Goal: Transaction & Acquisition: Subscribe to service/newsletter

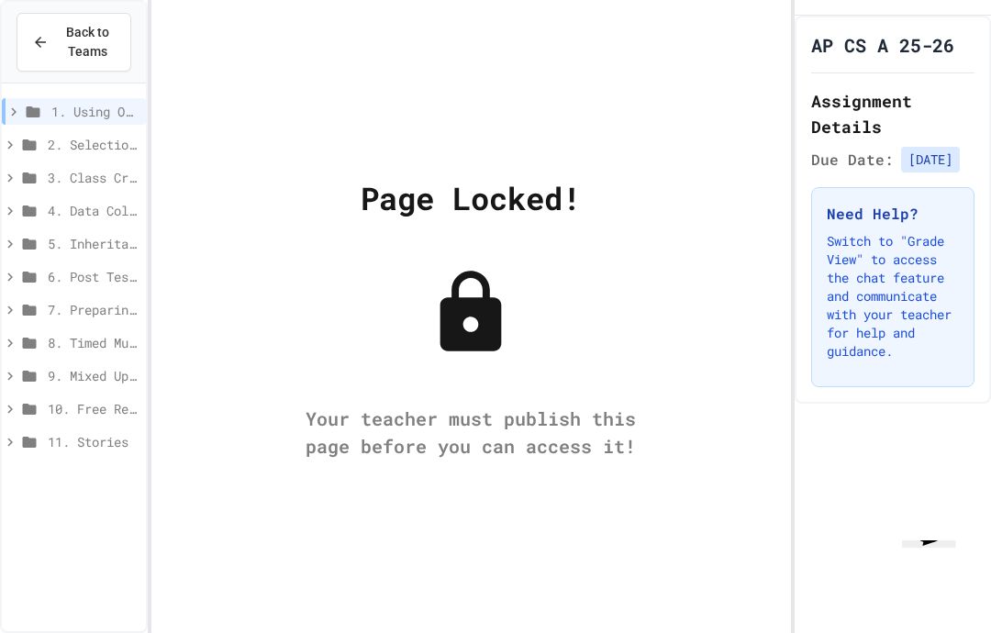
click at [74, 46] on span "Back to Teams" at bounding box center [88, 42] width 56 height 39
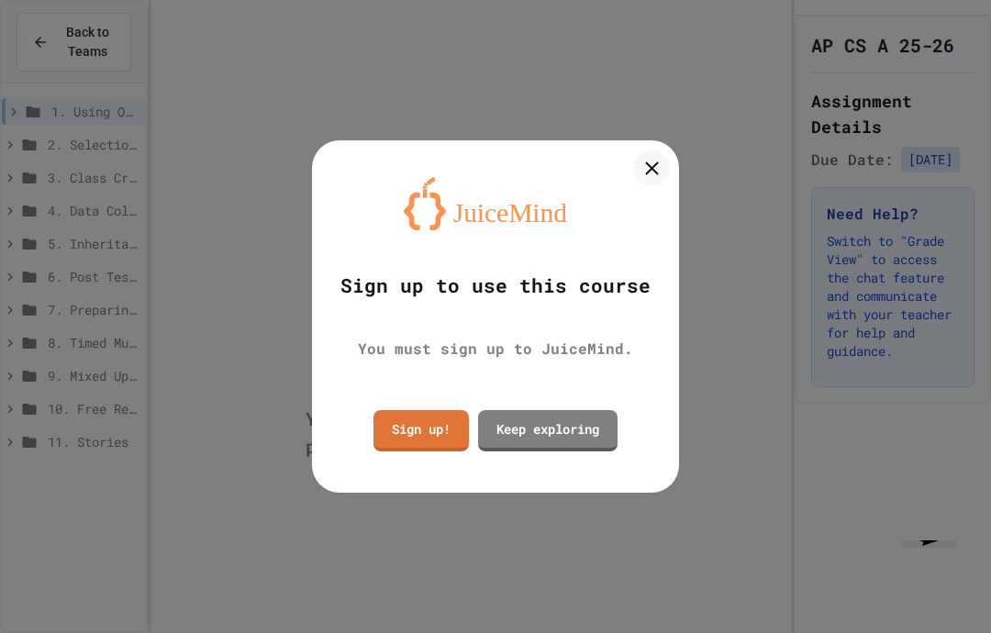
click at [379, 427] on link "Sign up!" at bounding box center [420, 430] width 95 height 41
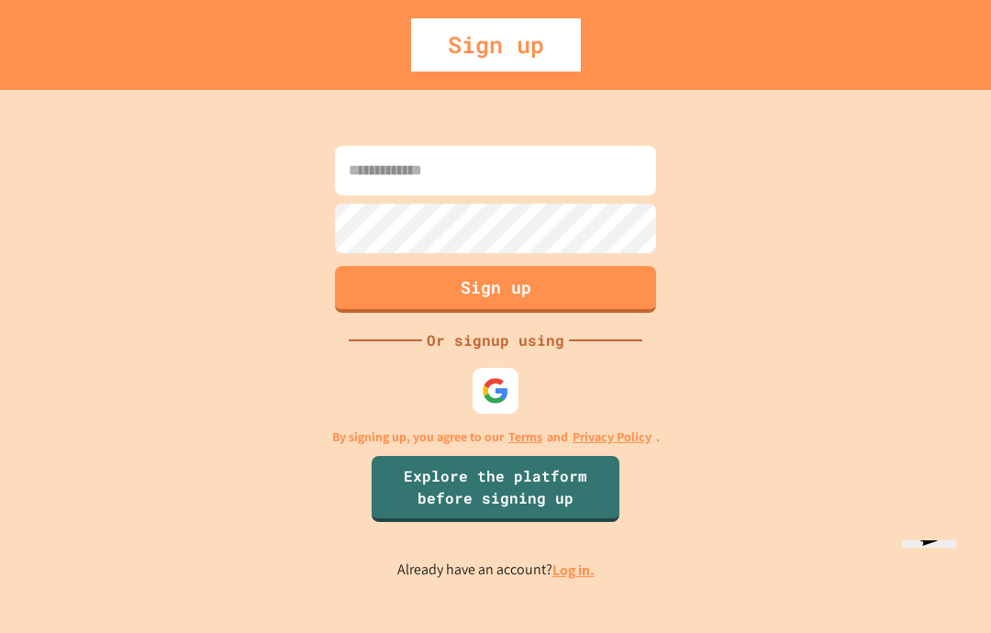
click at [351, 195] on input at bounding box center [495, 171] width 321 height 50
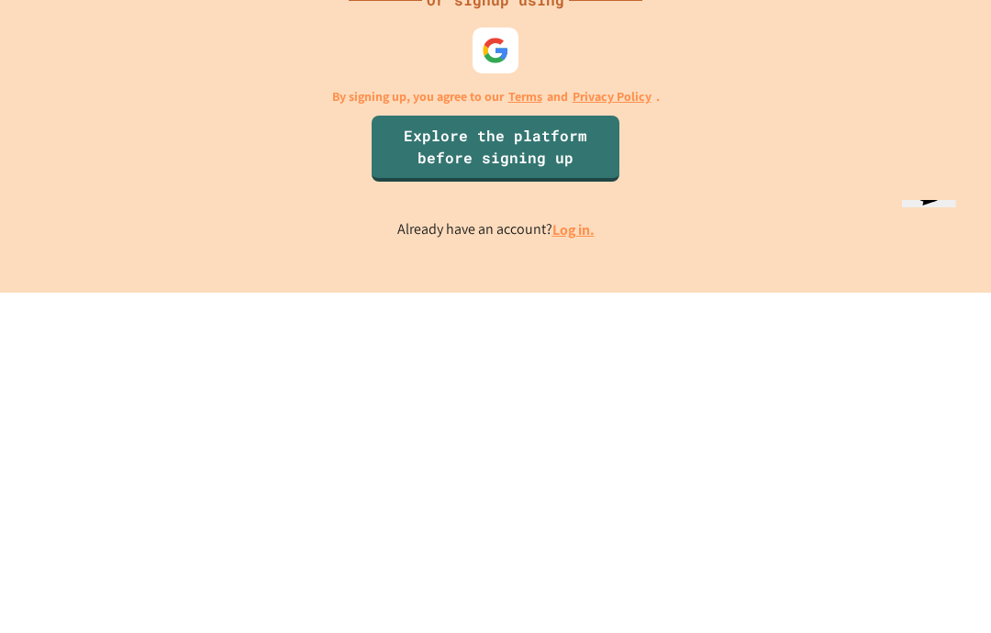
click at [484, 377] on img at bounding box center [496, 391] width 28 height 28
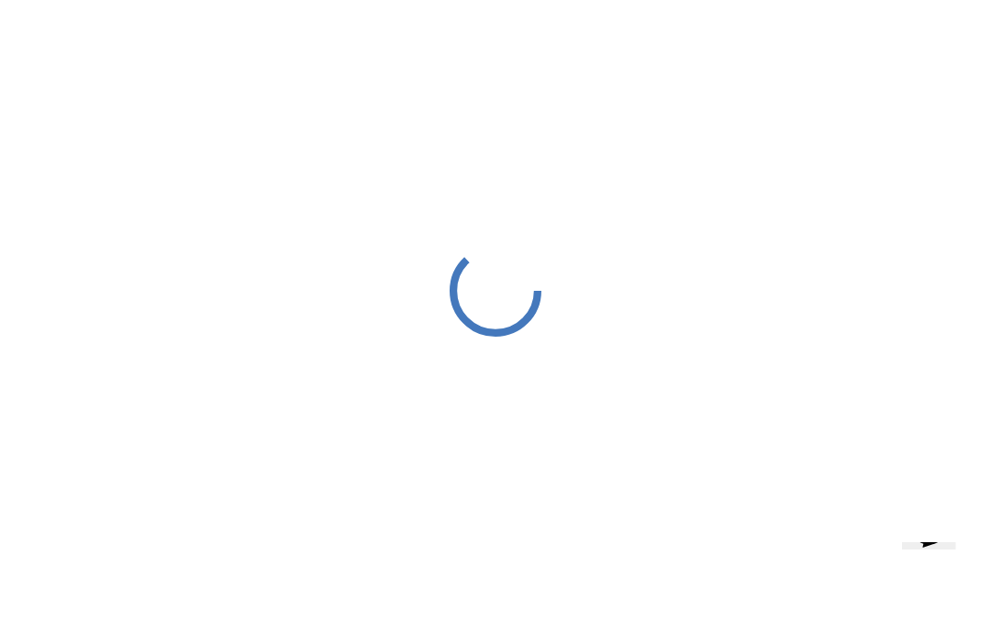
scroll to position [-1, 0]
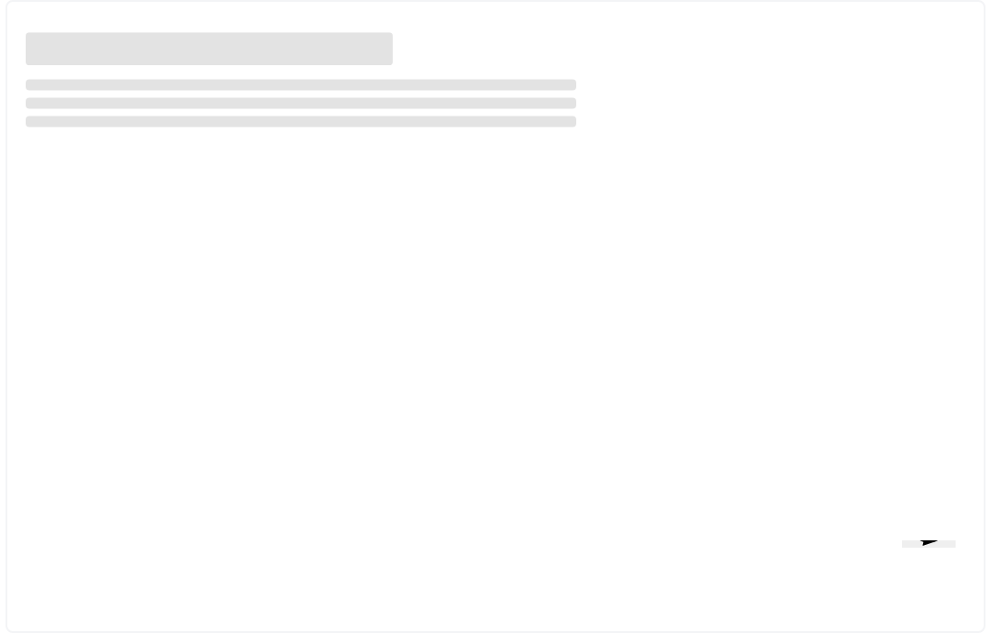
click at [840, 236] on div at bounding box center [496, 316] width 980 height 633
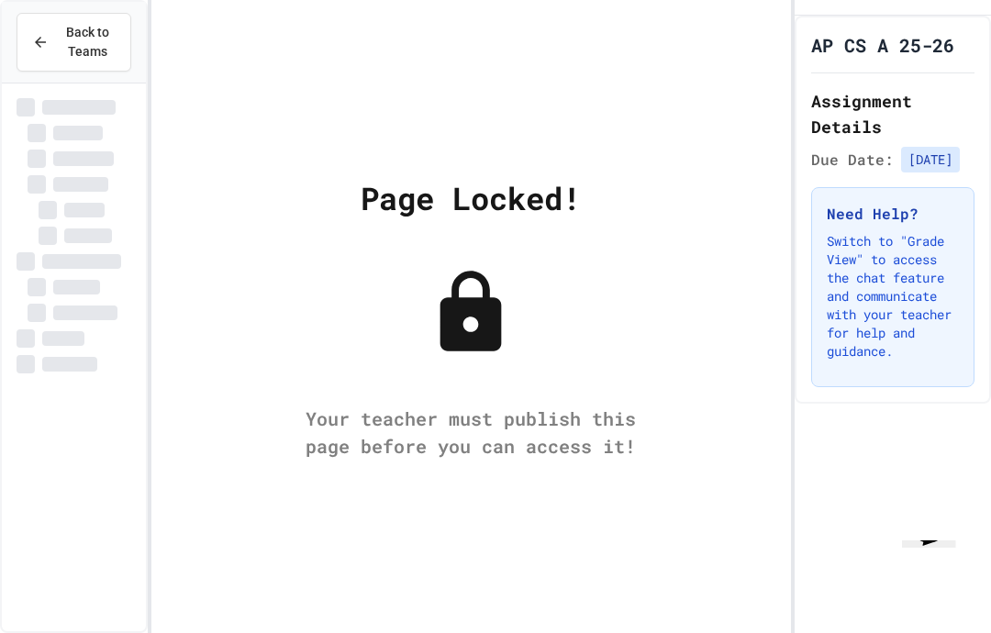
click at [863, 217] on h3 "Need Help?" at bounding box center [893, 214] width 132 height 22
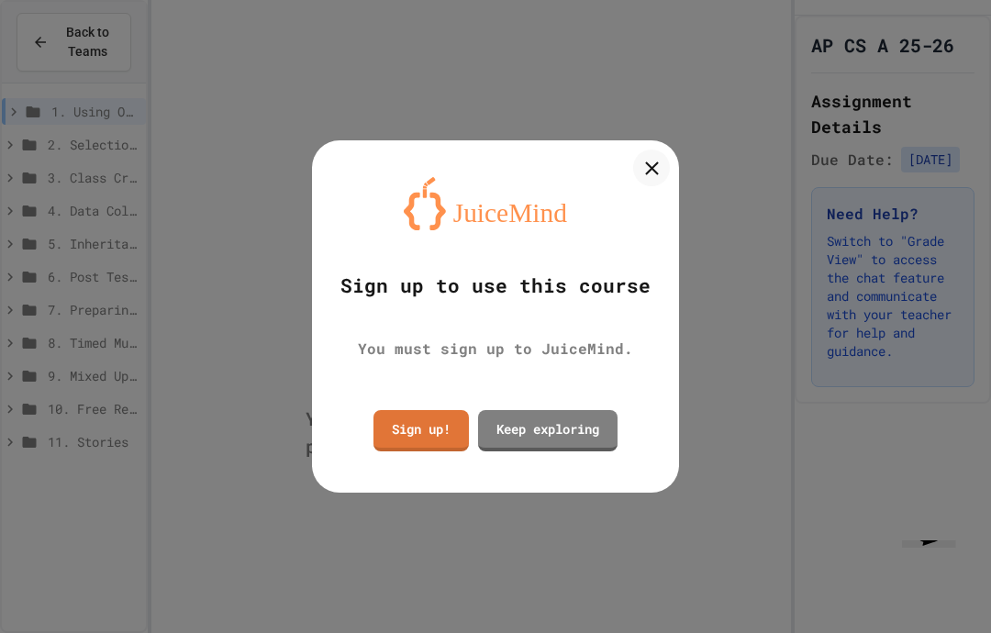
click at [68, 41] on div at bounding box center [495, 316] width 991 height 633
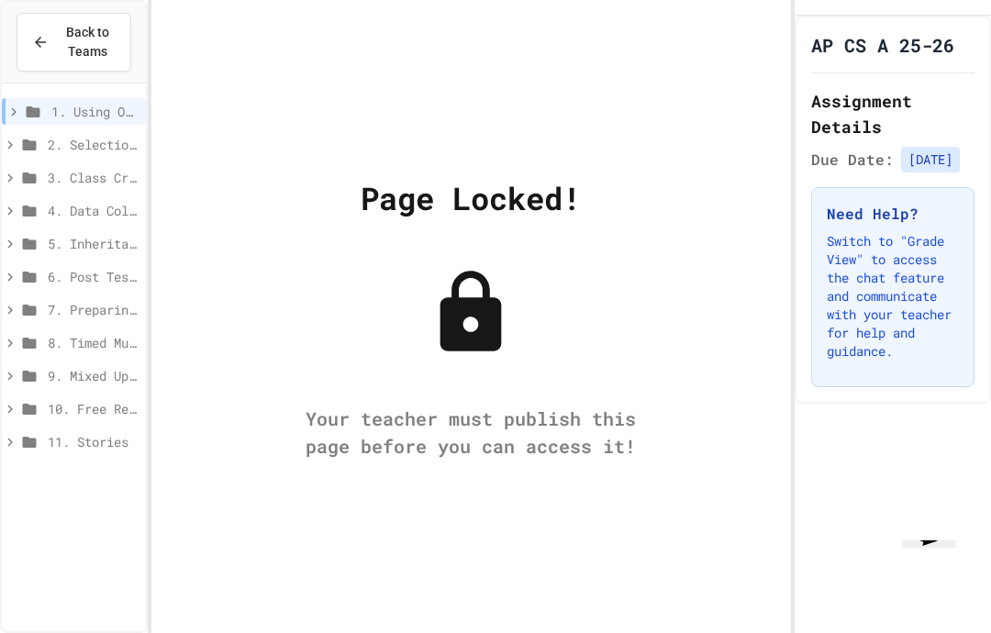
click at [72, 29] on span "Back to Teams" at bounding box center [88, 42] width 56 height 39
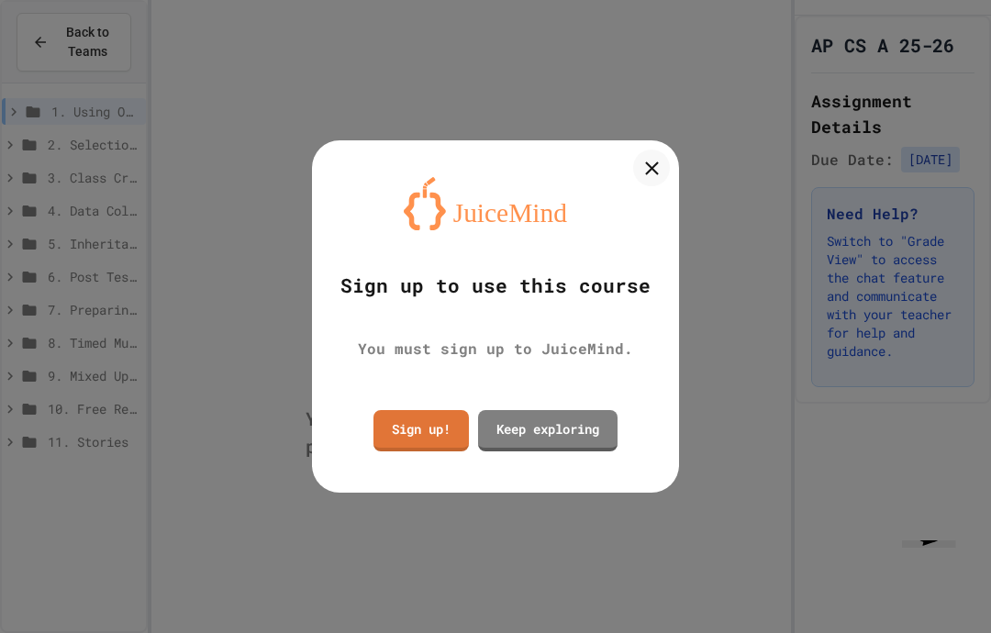
click at [440, 429] on link "Sign up!" at bounding box center [420, 430] width 95 height 41
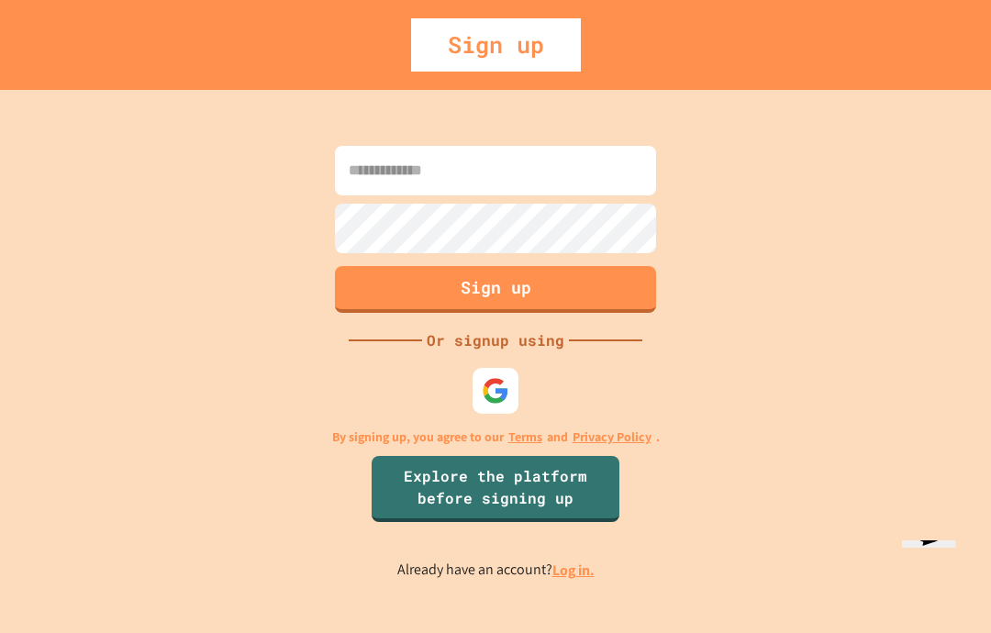
click at [507, 405] on img at bounding box center [496, 391] width 28 height 28
click at [496, 405] on img at bounding box center [496, 391] width 28 height 28
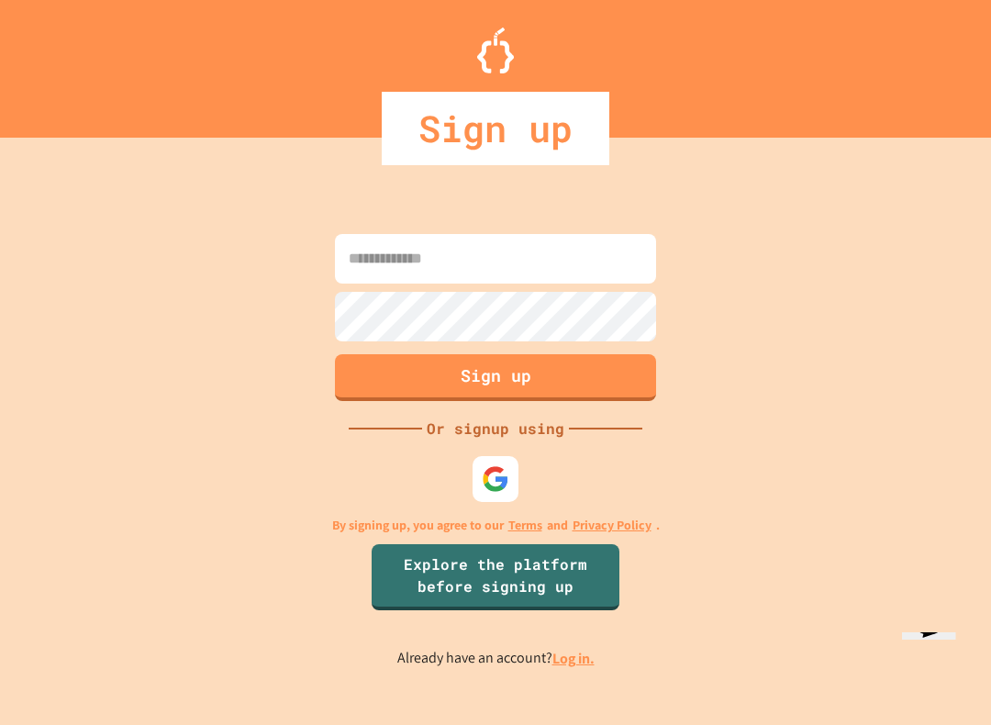
click at [633, 274] on input at bounding box center [495, 259] width 321 height 50
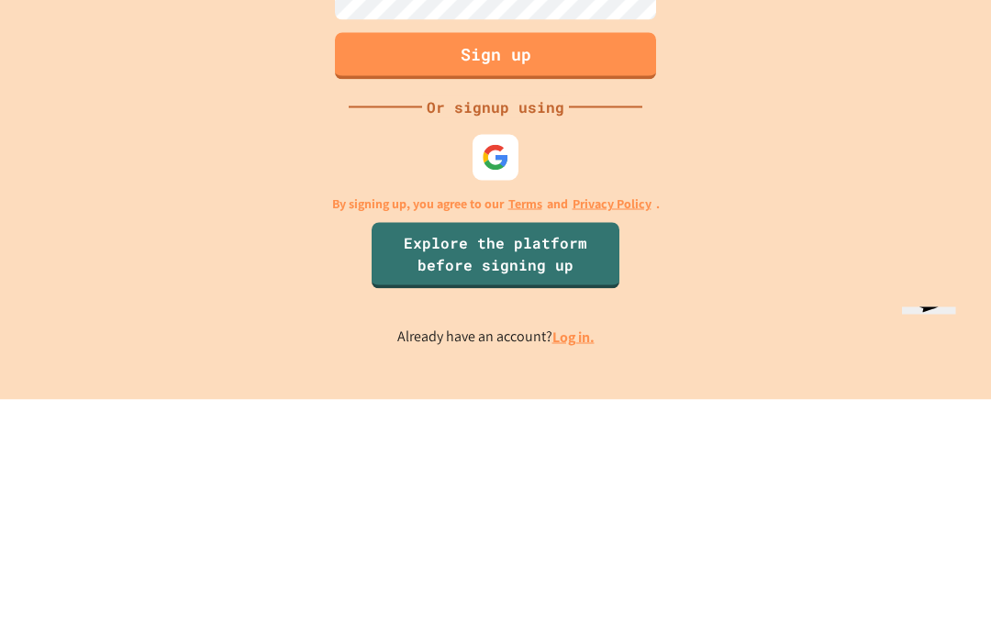
click at [497, 377] on img at bounding box center [496, 391] width 28 height 28
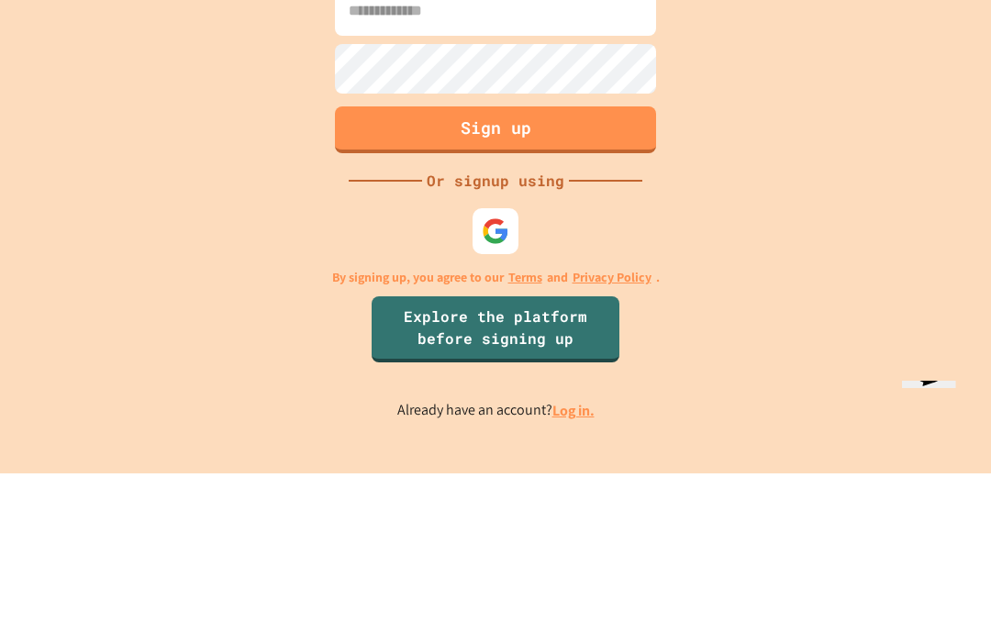
scroll to position [73, 0]
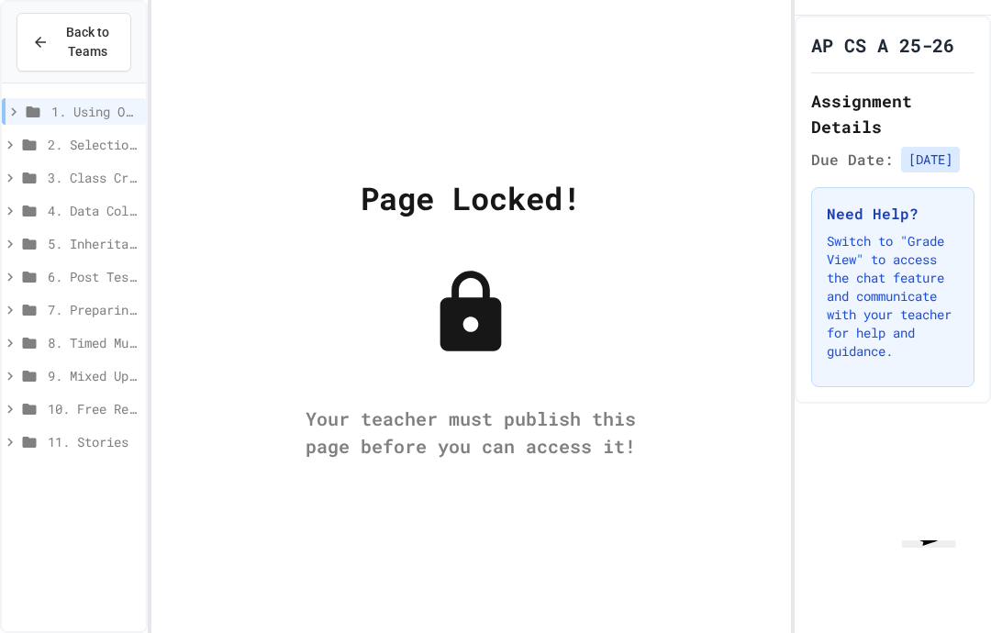
click at [922, 117] on h2 "Assignment Details" at bounding box center [892, 113] width 163 height 51
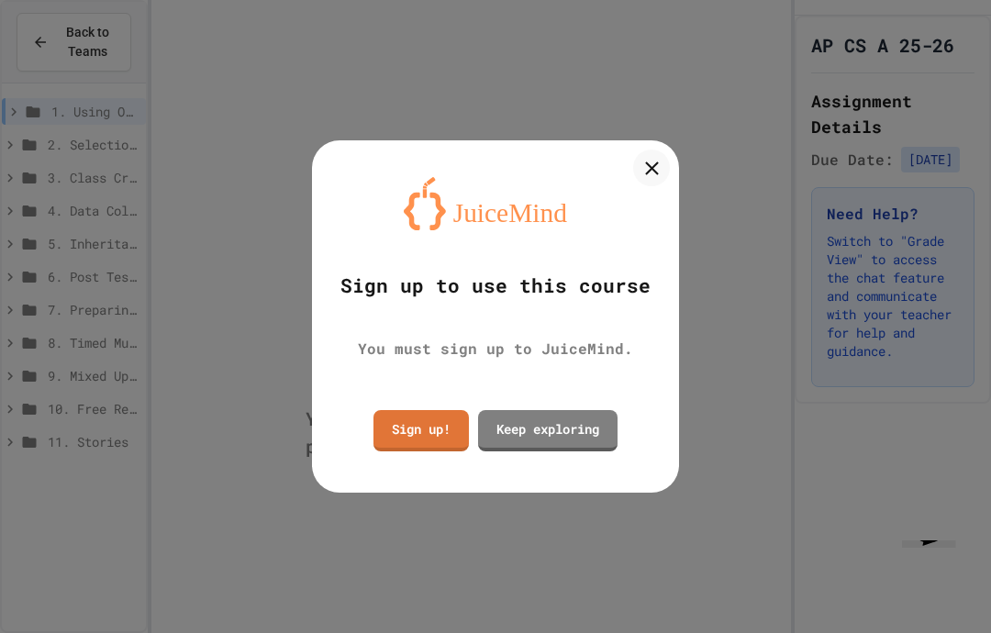
click at [876, 172] on div at bounding box center [495, 316] width 991 height 633
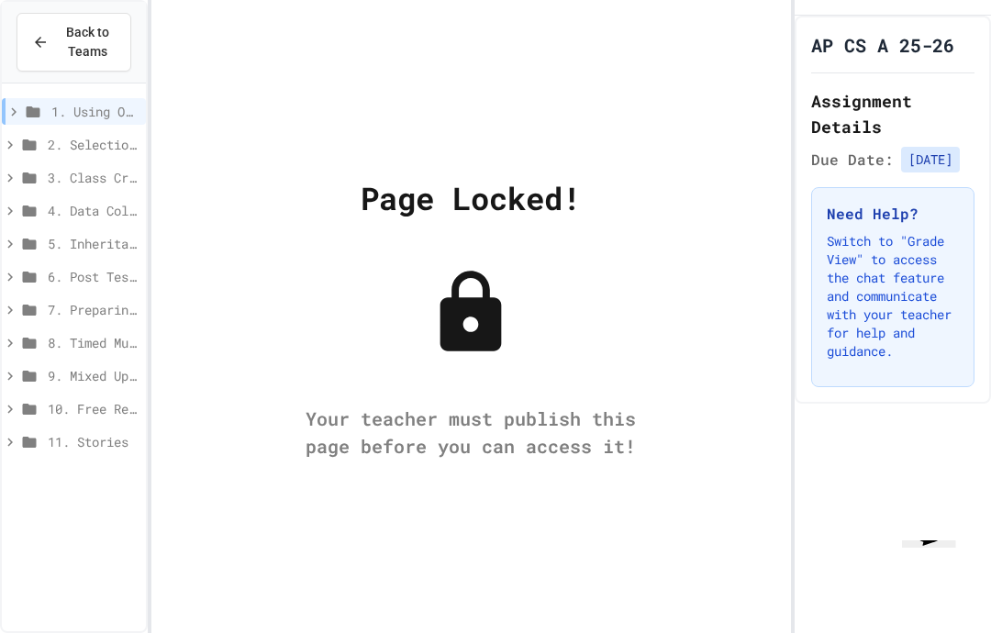
click at [875, 160] on span "Due Date:" at bounding box center [852, 160] width 83 height 22
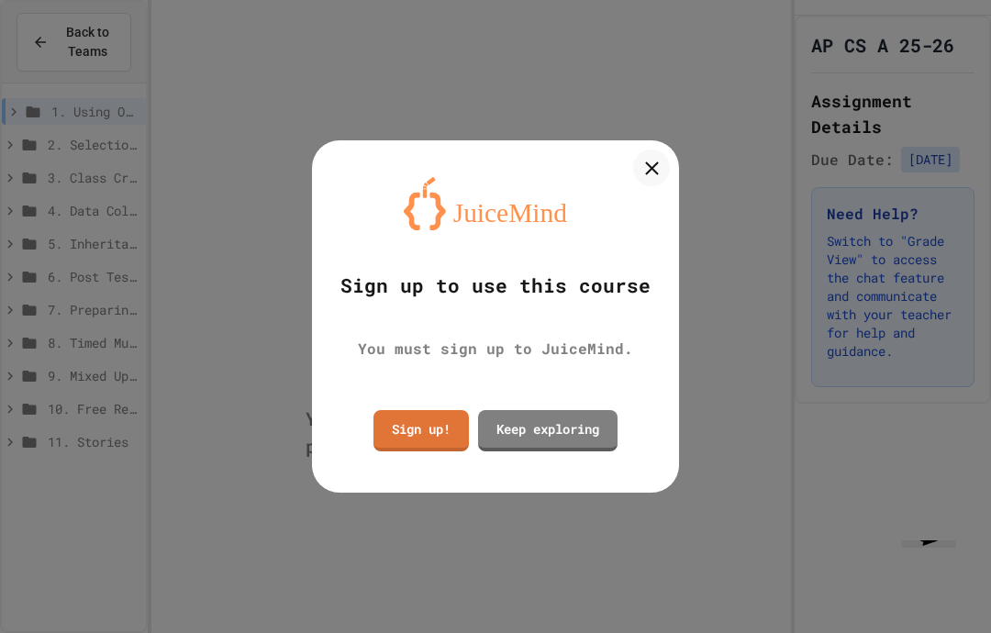
click at [518, 426] on link "Keep exploring" at bounding box center [547, 430] width 139 height 41
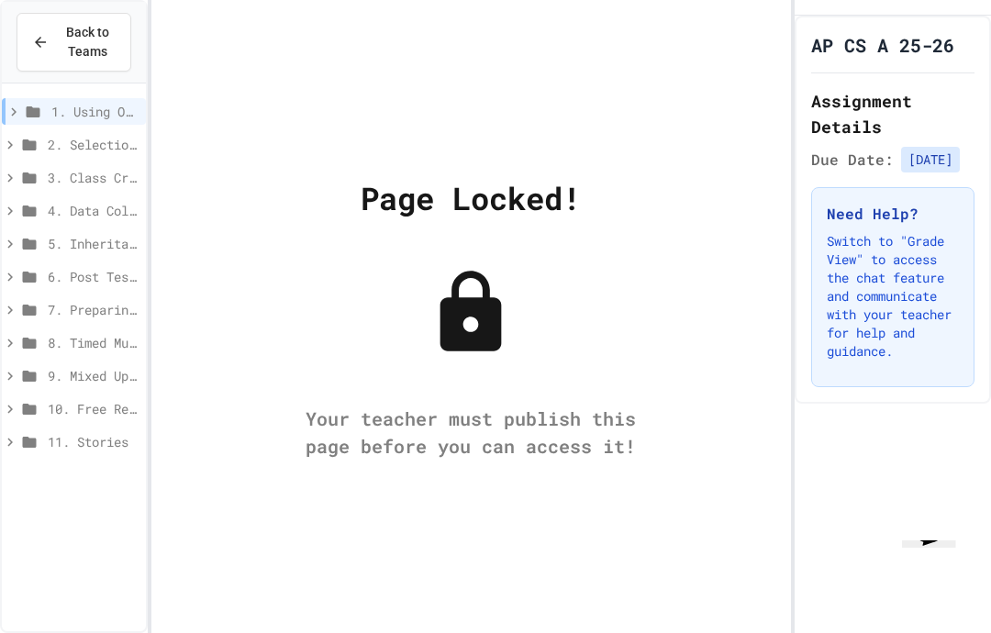
click at [48, 40] on icon at bounding box center [40, 42] width 17 height 17
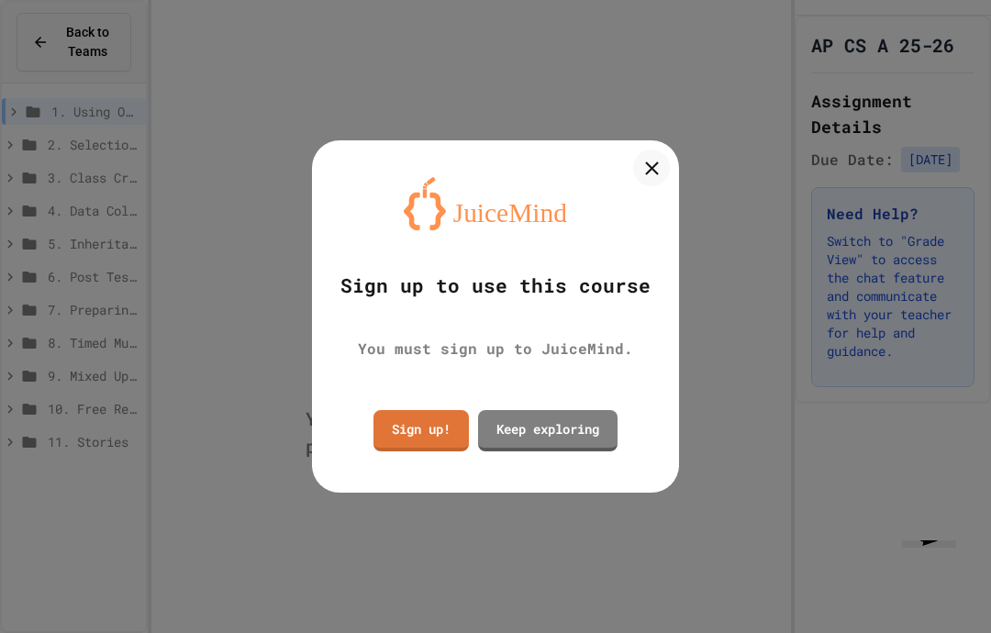
click at [591, 428] on link "Keep exploring" at bounding box center [547, 430] width 139 height 41
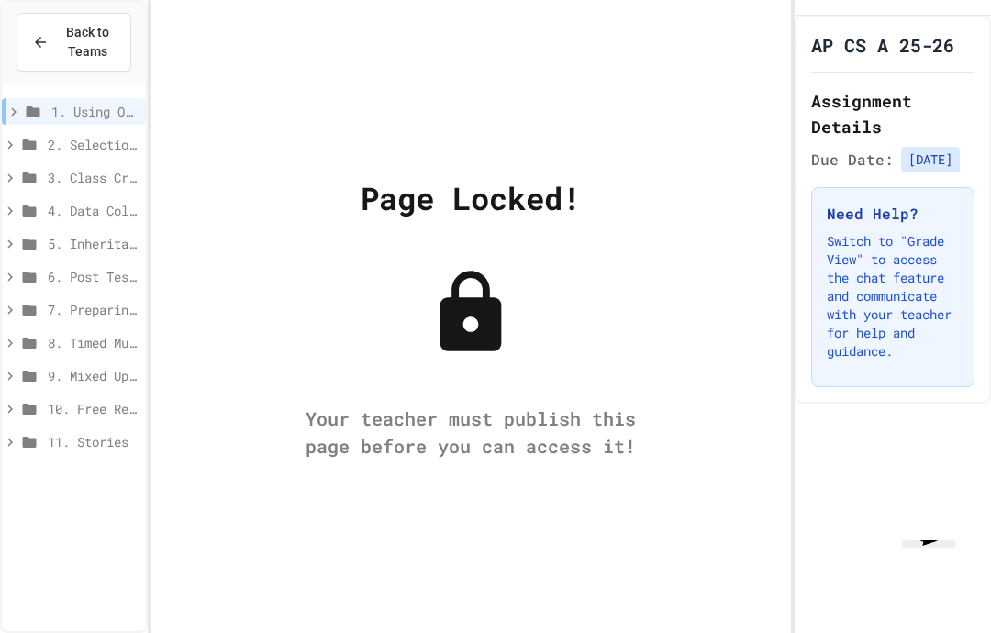
click at [32, 30] on div "Back to Teams" at bounding box center [74, 42] width 84 height 39
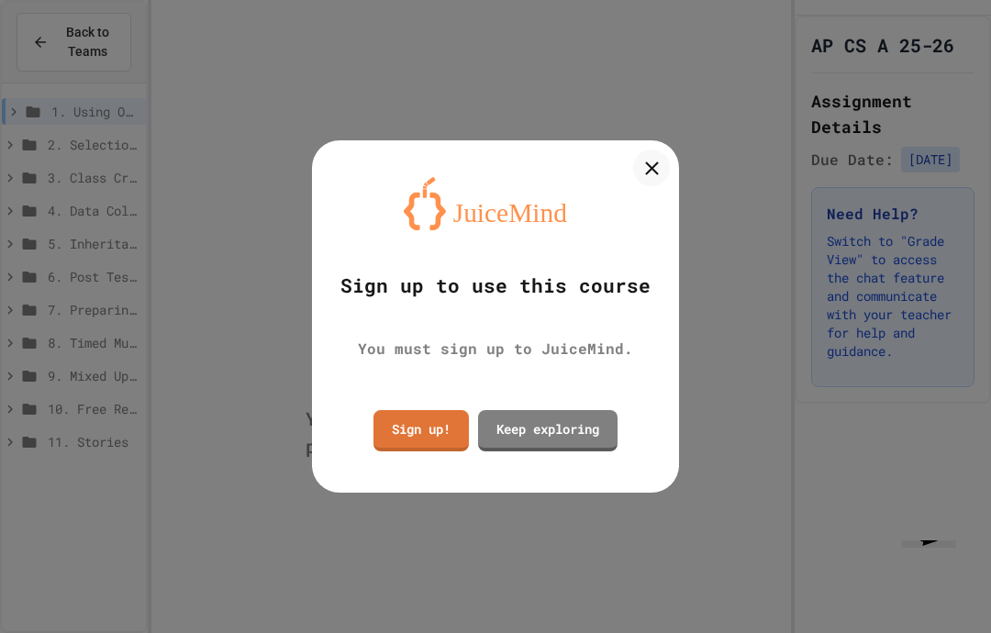
click at [382, 426] on link "Sign up!" at bounding box center [420, 430] width 95 height 41
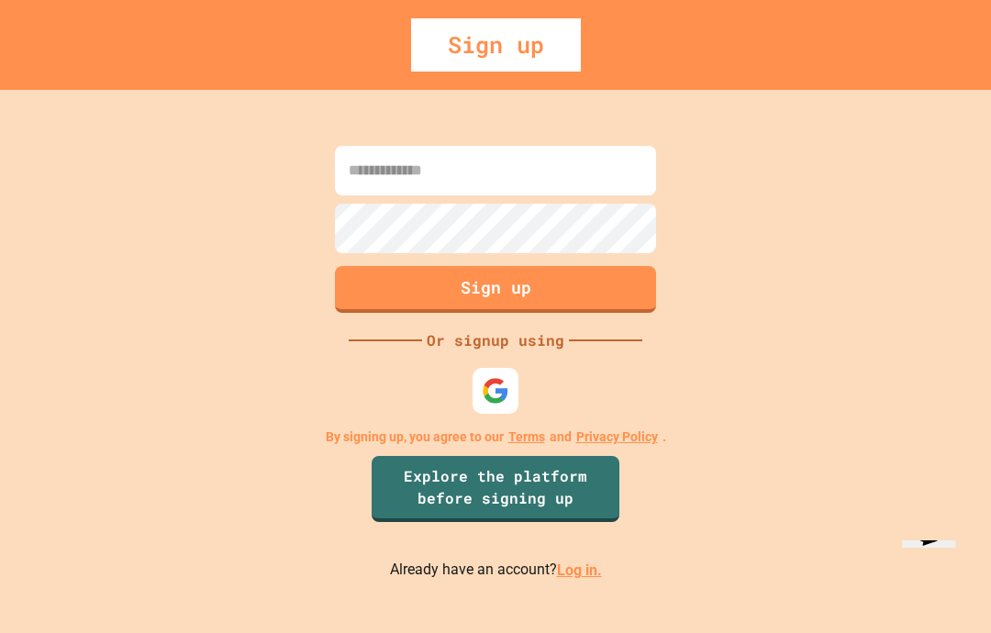
click at [605, 521] on link "Explore the platform before signing up" at bounding box center [496, 489] width 248 height 66
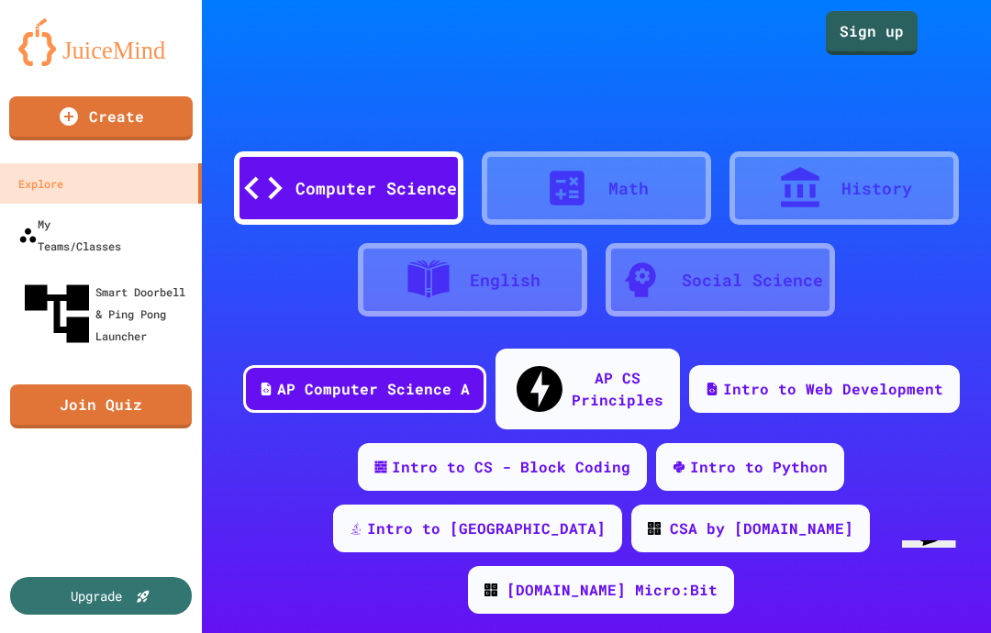
click at [594, 519] on div "AP Computer Science A AP CS Principles Intro to Web Development Intro to CS - B…" at bounding box center [596, 488] width 789 height 279
click at [53, 127] on link "Create" at bounding box center [101, 118] width 184 height 44
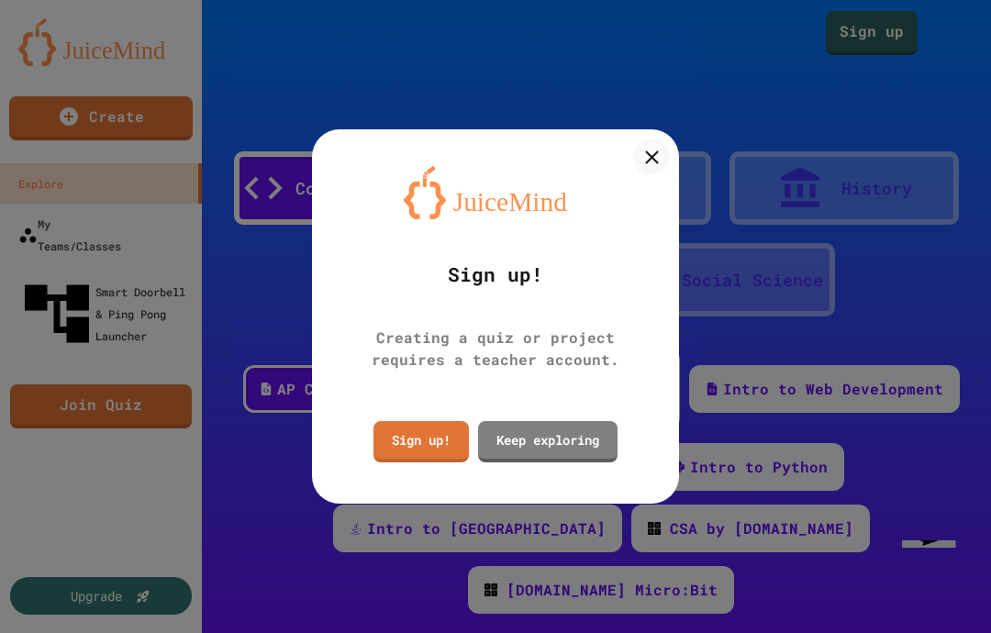
click at [651, 165] on icon at bounding box center [651, 157] width 23 height 23
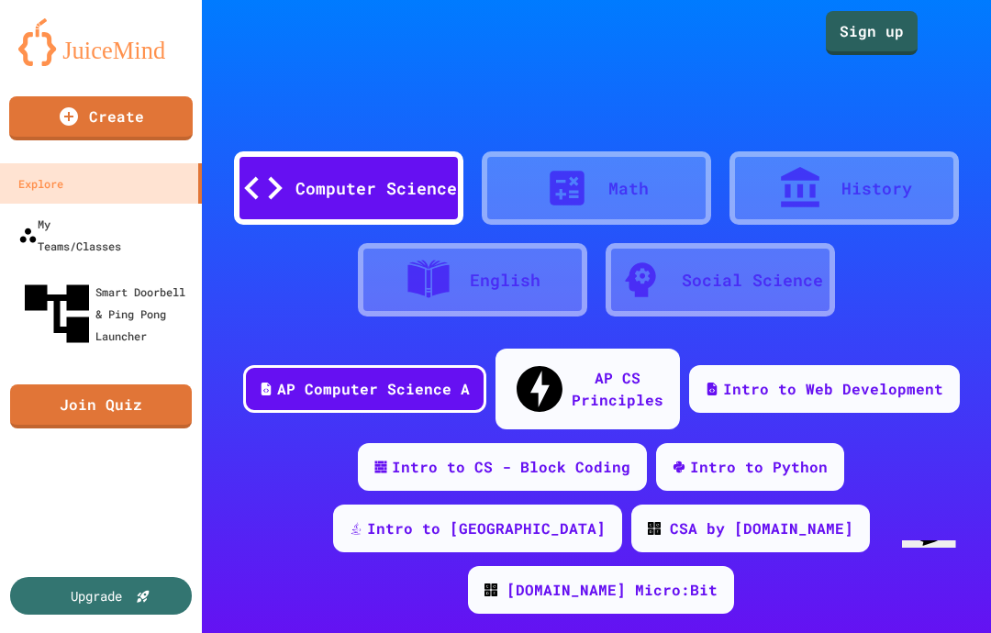
scroll to position [73, 0]
click at [87, 204] on link "My Teams/Classes" at bounding box center [101, 235] width 202 height 62
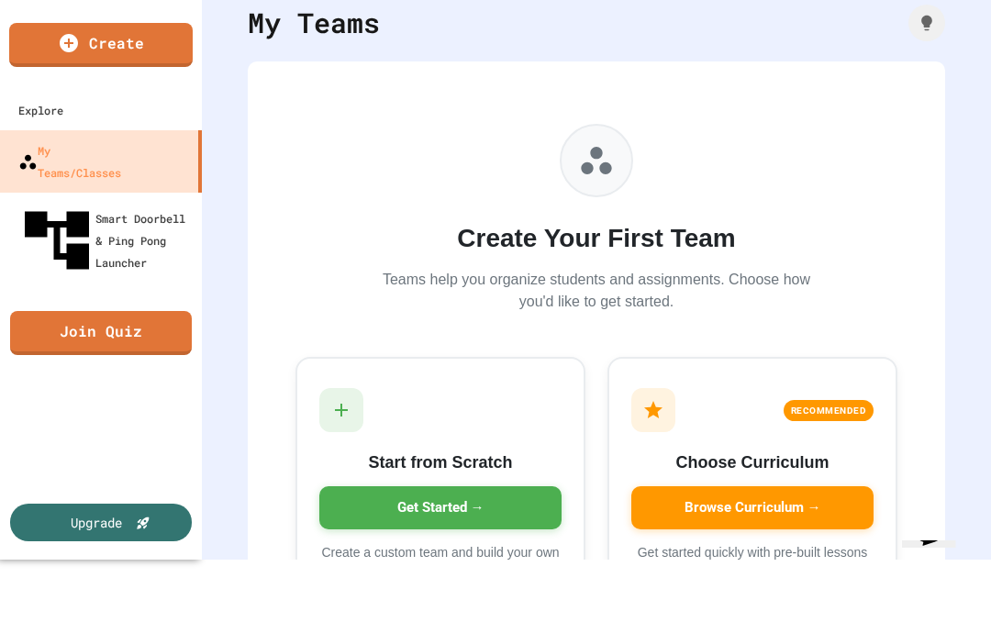
click at [87, 193] on link "Smart Doorbell & Ping Pong Launcher" at bounding box center [101, 240] width 202 height 95
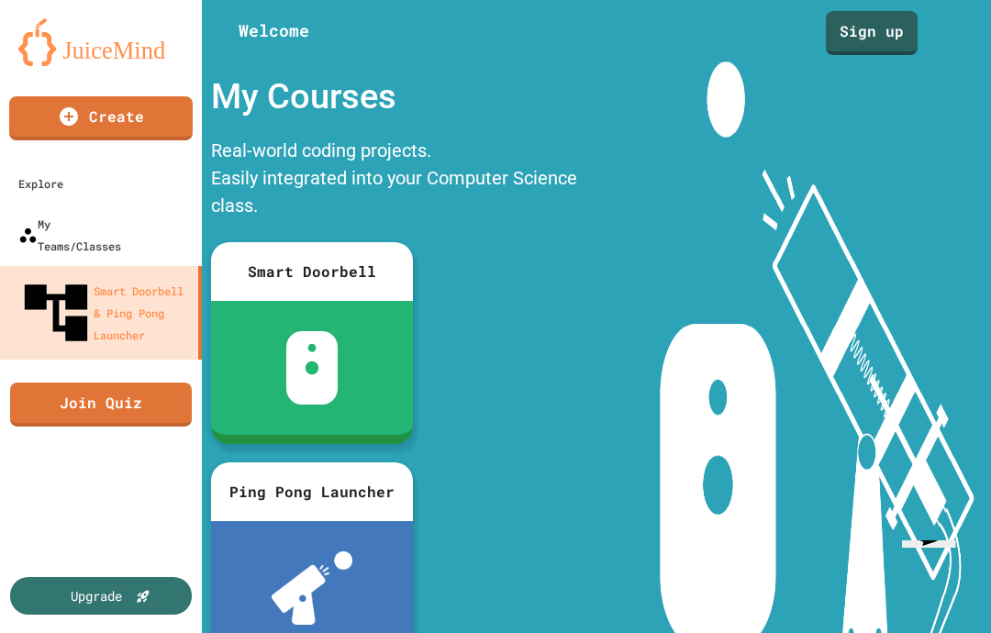
click at [65, 204] on link "My Teams/Classes" at bounding box center [101, 235] width 202 height 62
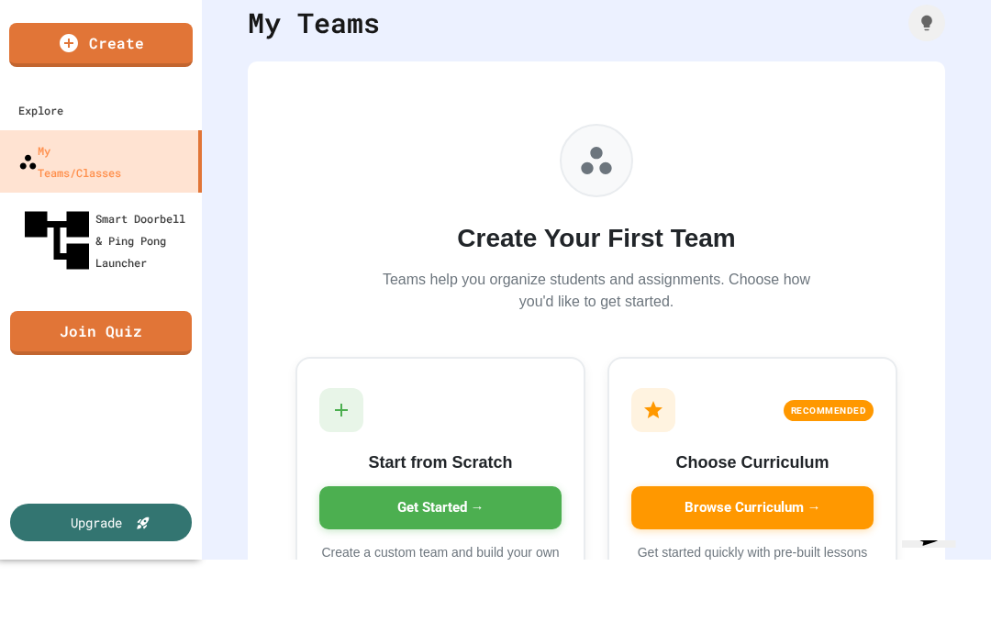
click at [81, 28] on link "Create" at bounding box center [101, 45] width 184 height 44
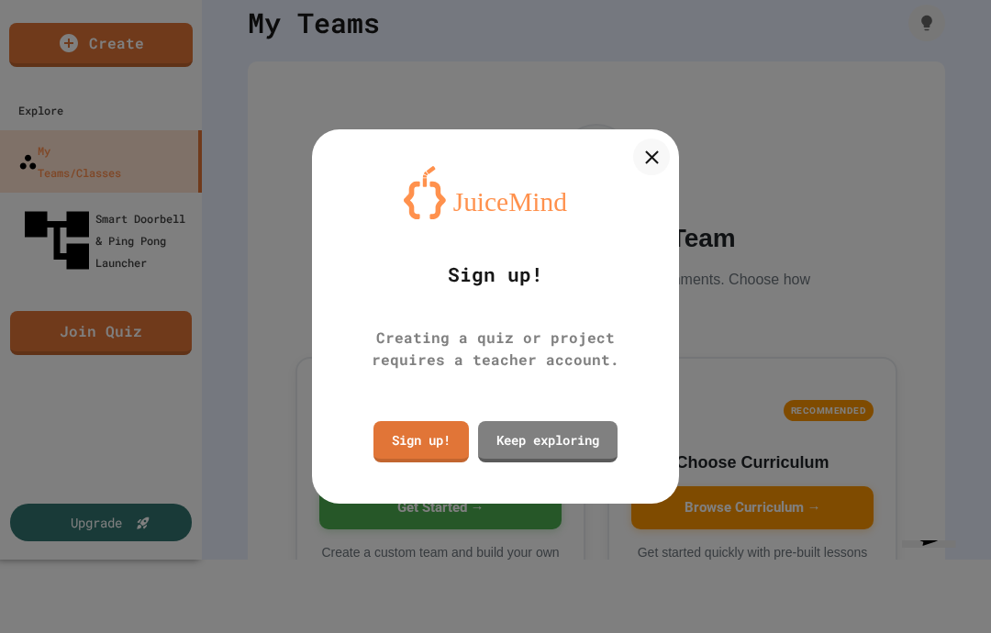
click at [397, 437] on link "Sign up!" at bounding box center [420, 441] width 95 height 41
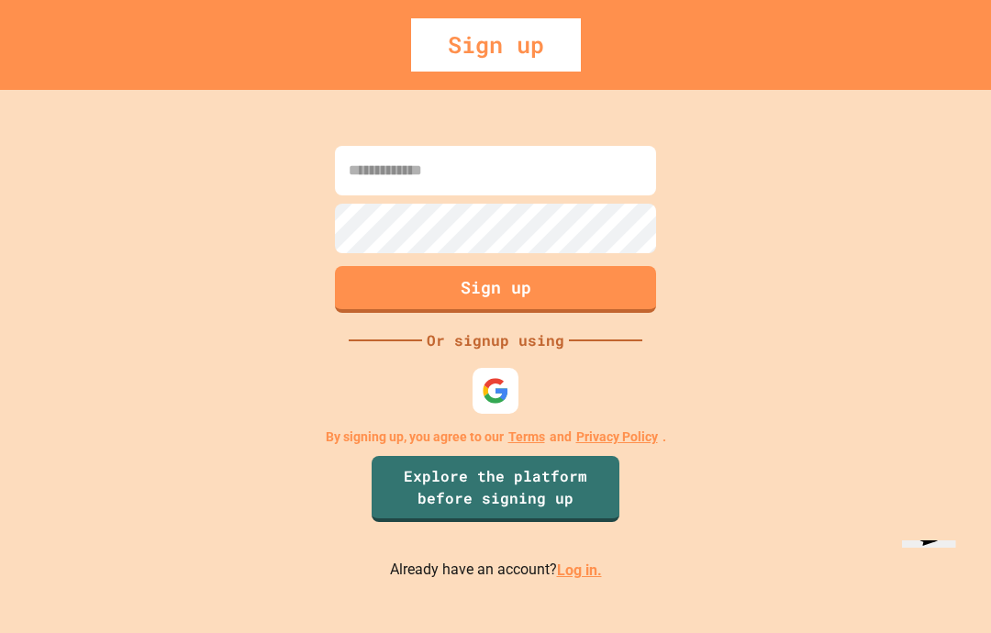
click at [494, 368] on div at bounding box center [496, 391] width 46 height 46
